Goal: Task Accomplishment & Management: Manage account settings

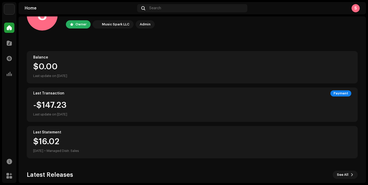
scroll to position [43, 0]
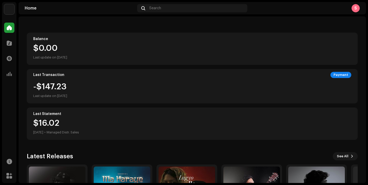
click at [177, 117] on div "Last Statement $16.[DATE] • Managed Distr. Sales" at bounding box center [192, 124] width 331 height 32
click at [179, 94] on div "-$147.23 Last update on [DATE]" at bounding box center [192, 91] width 318 height 16
click at [148, 50] on div "$0.00" at bounding box center [192, 48] width 318 height 8
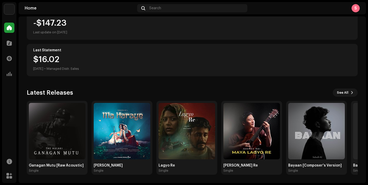
scroll to position [107, 0]
click at [128, 131] on img at bounding box center [122, 131] width 57 height 57
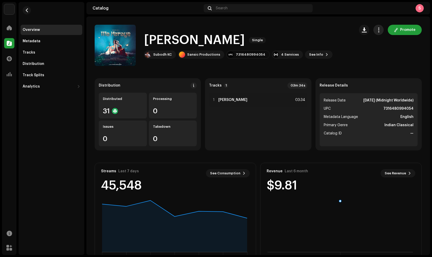
click at [367, 33] on button "button" at bounding box center [378, 30] width 10 height 10
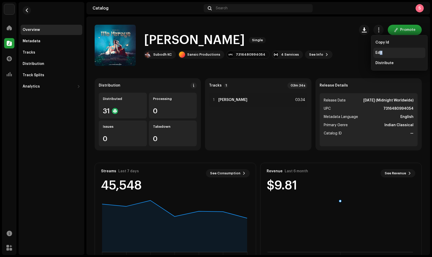
click at [367, 55] on span "Edit" at bounding box center [378, 53] width 7 height 4
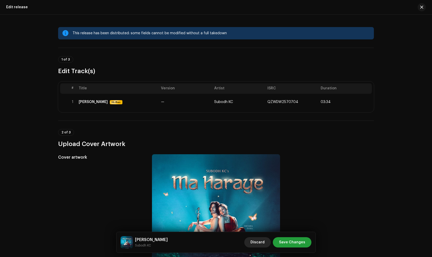
click at [259, 185] on span "Discard" at bounding box center [257, 242] width 14 height 10
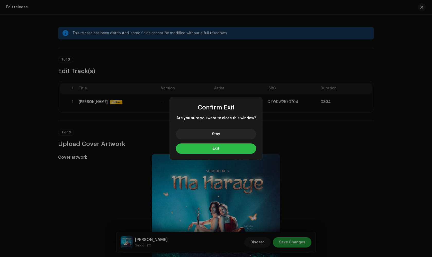
click at [227, 146] on button "Exit" at bounding box center [216, 148] width 80 height 10
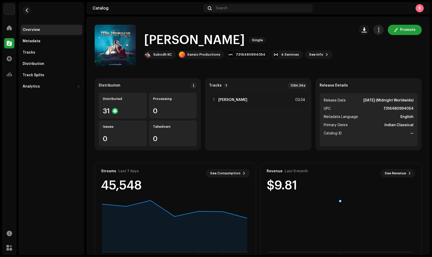
click at [367, 30] on button "button" at bounding box center [378, 30] width 10 height 10
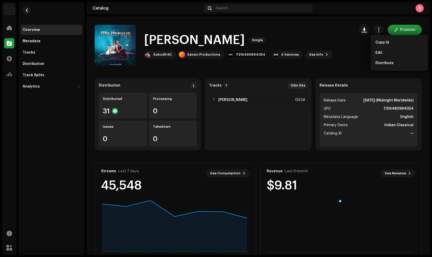
click at [367, 10] on div "S" at bounding box center [419, 8] width 8 height 8
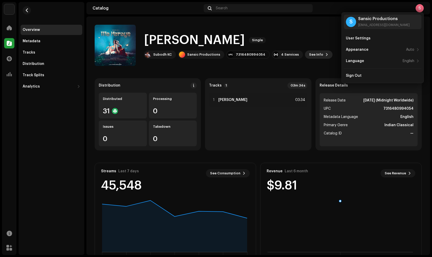
click at [318, 58] on button "See Info" at bounding box center [319, 54] width 28 height 8
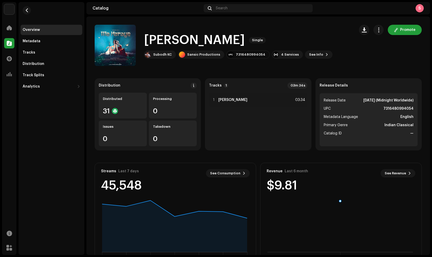
click at [330, 59] on div "[PERSON_NAME] 2941238 Metadata Distribution Metadata Language English Release T…" at bounding box center [216, 128] width 432 height 257
click at [50, 64] on div "Distribution" at bounding box center [52, 64] width 58 height 4
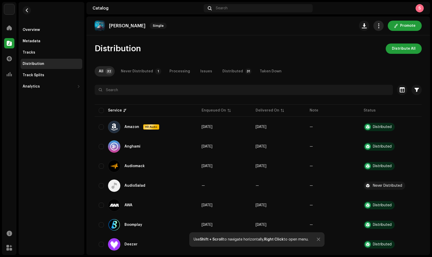
click at [367, 29] on button "button" at bounding box center [378, 26] width 10 height 10
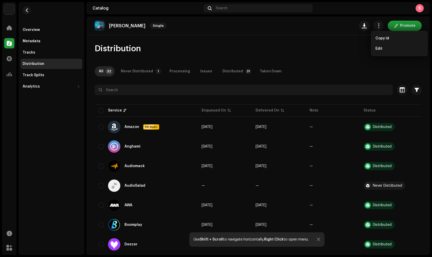
click at [342, 43] on div "Distribution Distribute All" at bounding box center [258, 48] width 327 height 10
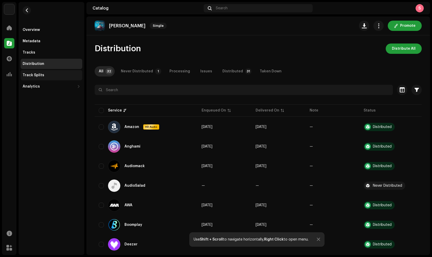
click at [35, 77] on div "Track Splits" at bounding box center [34, 75] width 22 height 4
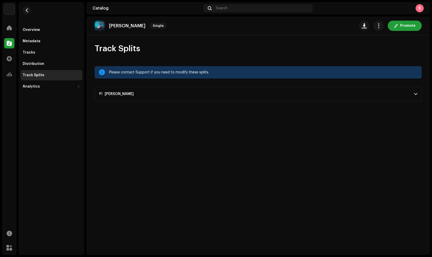
click at [310, 90] on p-accordion-header "#1 [PERSON_NAME]" at bounding box center [258, 94] width 327 height 14
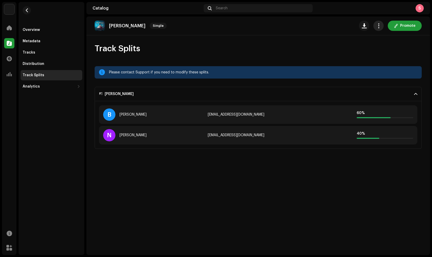
click at [367, 28] on button "button" at bounding box center [378, 26] width 10 height 10
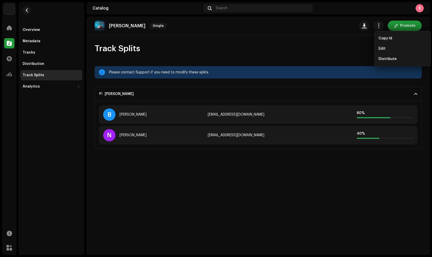
click at [367, 185] on div "[PERSON_NAME] Single Promote Track Splits Please contact Support if you need to…" at bounding box center [257, 135] width 343 height 238
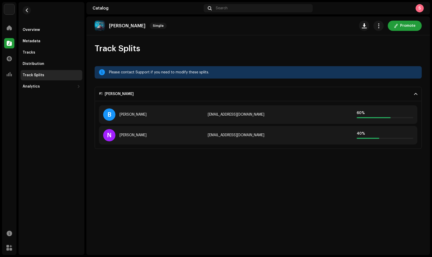
click at [367, 134] on div "40 %" at bounding box center [385, 133] width 57 height 4
click at [367, 117] on div "60 %" at bounding box center [385, 114] width 57 height 7
click at [152, 75] on div "Please contact Support if you need to modify these splits." at bounding box center [263, 72] width 309 height 6
click at [114, 94] on div "[PERSON_NAME]" at bounding box center [119, 94] width 29 height 4
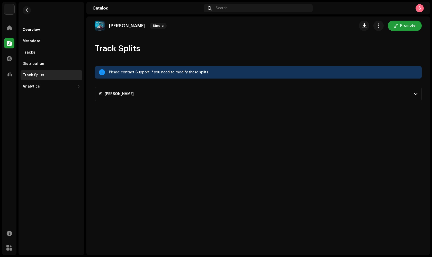
click at [114, 94] on div "[PERSON_NAME]" at bounding box center [119, 94] width 29 height 4
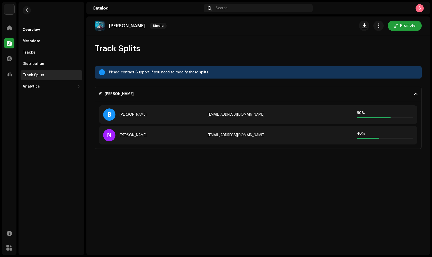
click at [234, 121] on div "B [PERSON_NAME] [EMAIL_ADDRESS][DOMAIN_NAME] 60 %" at bounding box center [258, 114] width 318 height 19
click at [367, 95] on p-accordion-header "#1 [PERSON_NAME]" at bounding box center [258, 94] width 327 height 14
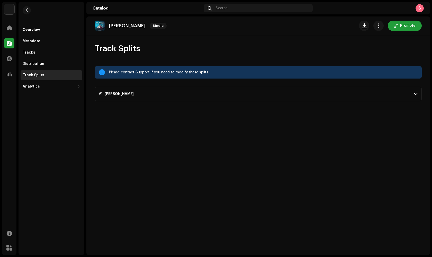
click at [367, 95] on p-accordion-header "#1 [PERSON_NAME]" at bounding box center [258, 94] width 327 height 14
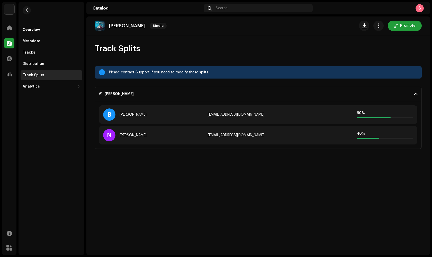
click at [367, 95] on p-accordion-header "#1 [PERSON_NAME]" at bounding box center [258, 94] width 327 height 14
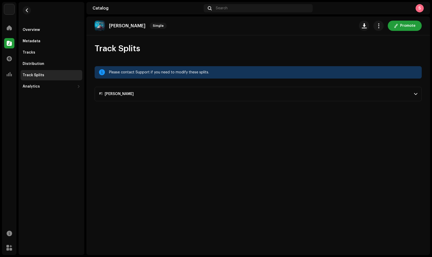
click at [367, 94] on span at bounding box center [415, 94] width 3 height 4
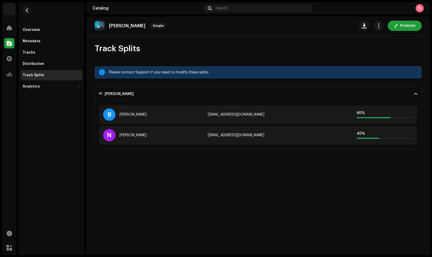
click at [367, 170] on div "[PERSON_NAME] Single Promote Track Splits Please contact Support if you need to…" at bounding box center [257, 135] width 343 height 238
click at [199, 73] on div "Please contact Support if you need to modify these splits." at bounding box center [263, 72] width 309 height 6
click at [102, 72] on div at bounding box center [102, 72] width 6 height 4
click at [186, 75] on div "Please contact Support if you need to modify these splits." at bounding box center [258, 72] width 327 height 12
click at [158, 80] on div "Track Splits Please contact Support if you need to modify these splits. #1 [PER…" at bounding box center [257, 95] width 343 height 105
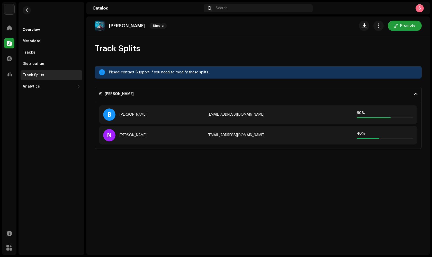
click at [129, 25] on p "[PERSON_NAME]" at bounding box center [127, 25] width 37 height 5
click at [150, 27] on span "Single" at bounding box center [158, 26] width 17 height 6
click at [367, 29] on button "button" at bounding box center [378, 26] width 10 height 10
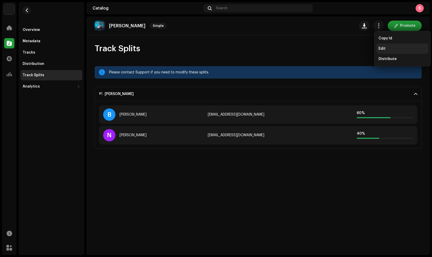
click at [367, 51] on div "Edit" at bounding box center [402, 48] width 52 height 10
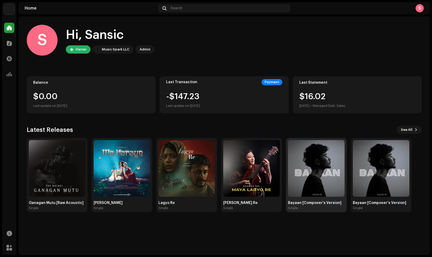
click at [323, 185] on div "Bayaan [Composer's Version] Single" at bounding box center [316, 175] width 57 height 70
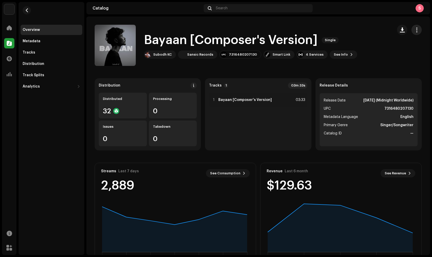
click at [367, 34] on button "button" at bounding box center [416, 30] width 10 height 10
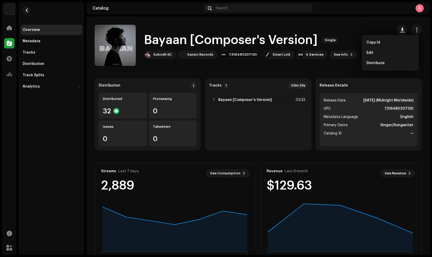
click at [345, 69] on catalog-releases-details-overview "Bayaan [Composer's Version] Single Bayaan [Composer's Version] Single Subodh KC…" at bounding box center [257, 144] width 343 height 257
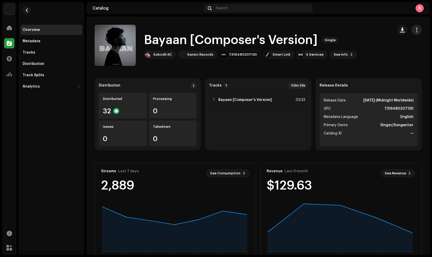
click at [367, 31] on span "button" at bounding box center [416, 30] width 5 height 4
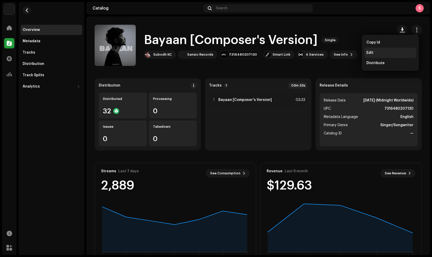
click at [367, 55] on div "Edit" at bounding box center [390, 53] width 52 height 10
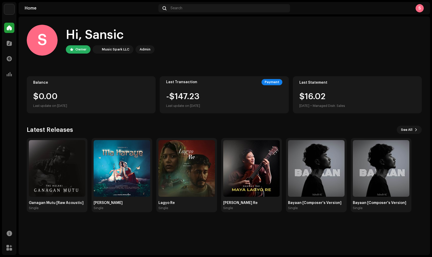
click at [194, 111] on div "Last Transaction Payment -$147.23 Last update on [DATE]" at bounding box center [224, 94] width 129 height 37
click at [263, 93] on div "-$147.23 Last update on [DATE]" at bounding box center [224, 100] width 116 height 16
click at [275, 83] on div "Payment" at bounding box center [271, 82] width 21 height 6
